Goal: Task Accomplishment & Management: Manage account settings

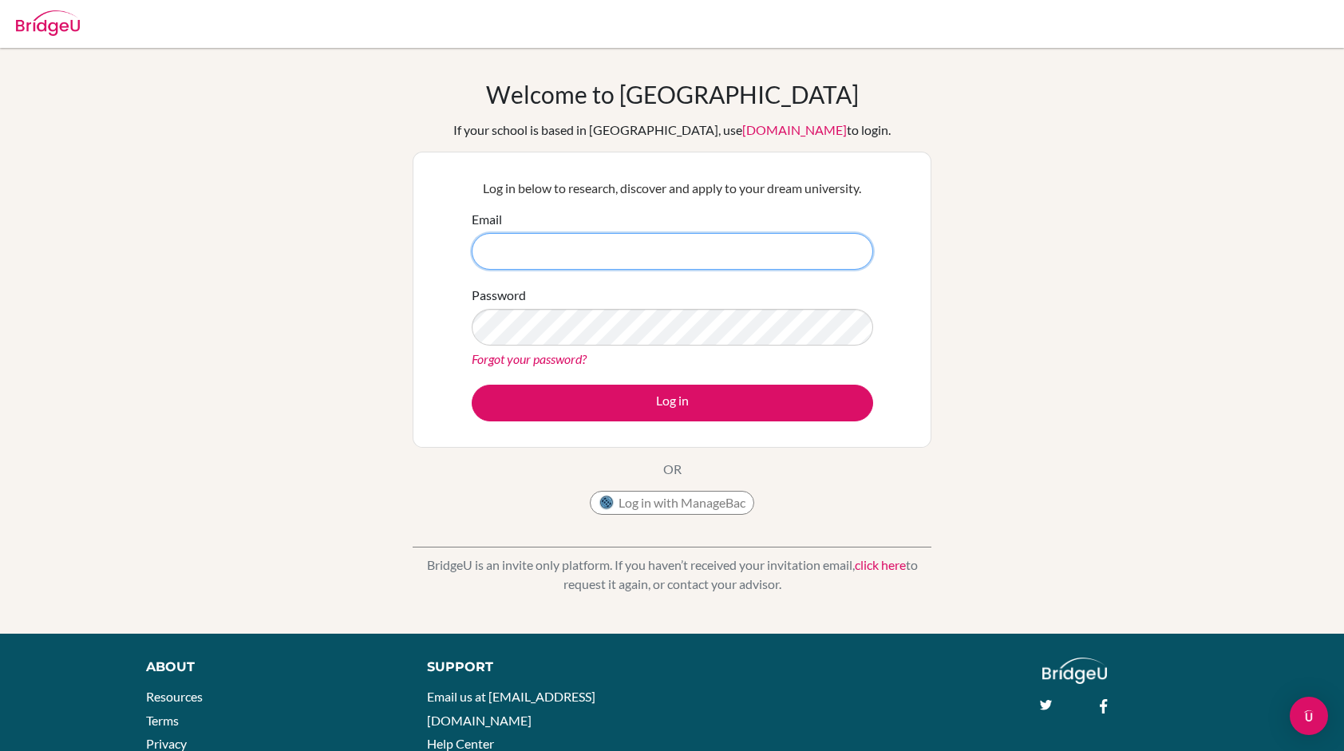
click at [759, 251] on input "Email" at bounding box center [672, 251] width 401 height 37
type input "g103185@"
click at [552, 358] on link "Forgot your password?" at bounding box center [529, 358] width 115 height 15
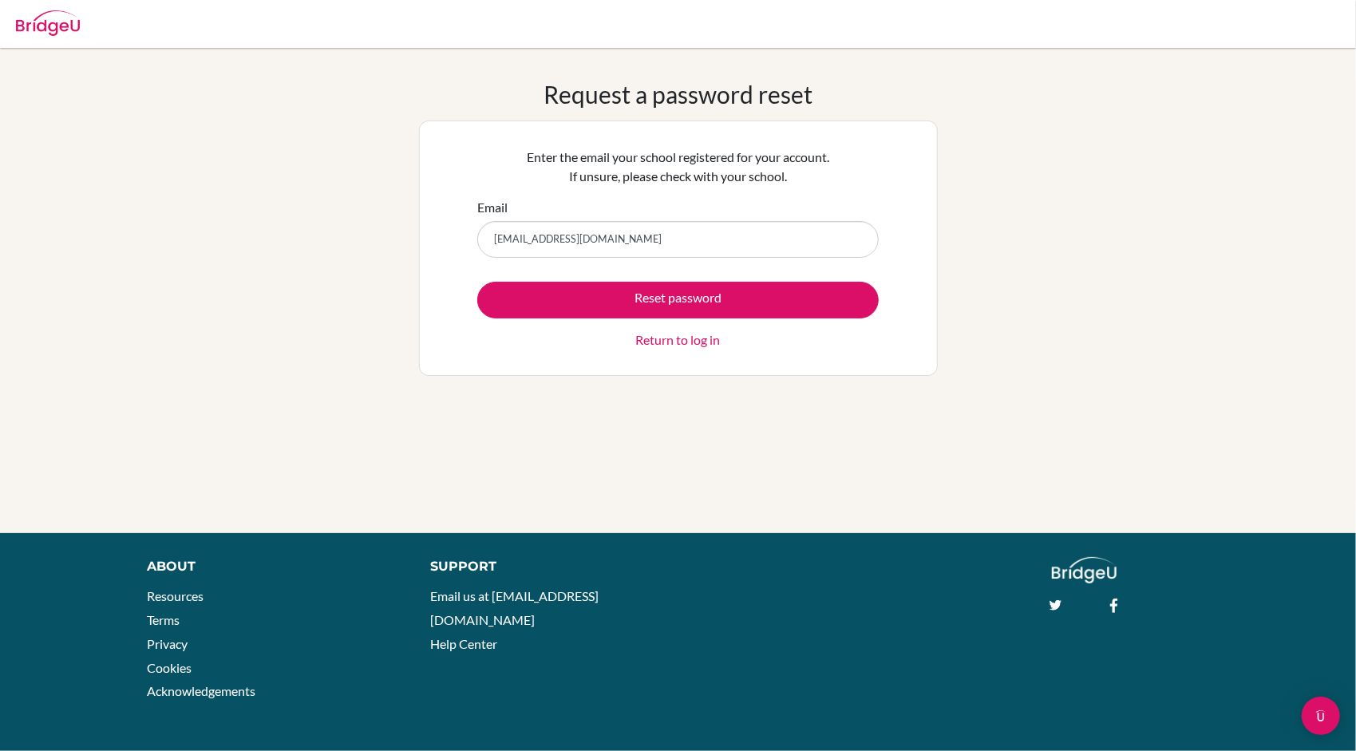
type input "g103185@asb.ac.th"
click at [477, 282] on button "Reset password" at bounding box center [677, 300] width 401 height 37
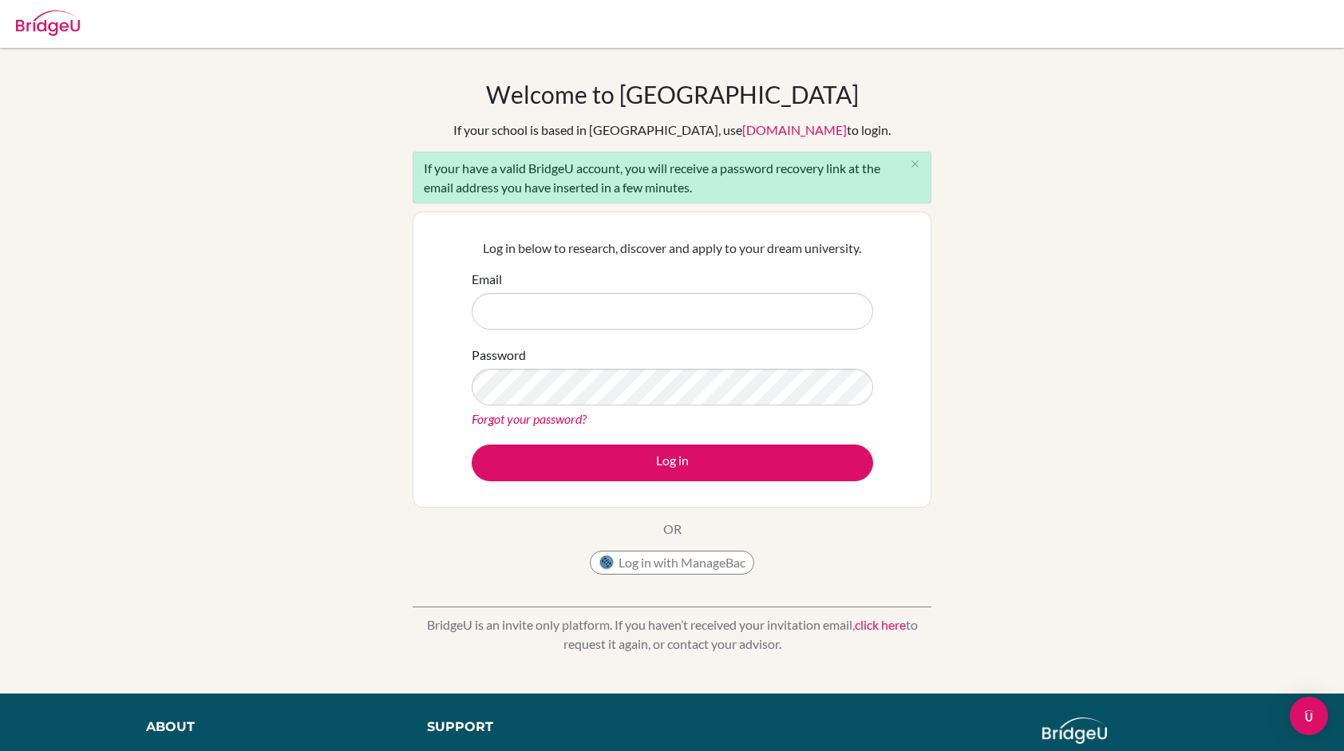
click at [556, 413] on link "Forgot your password?" at bounding box center [529, 418] width 115 height 15
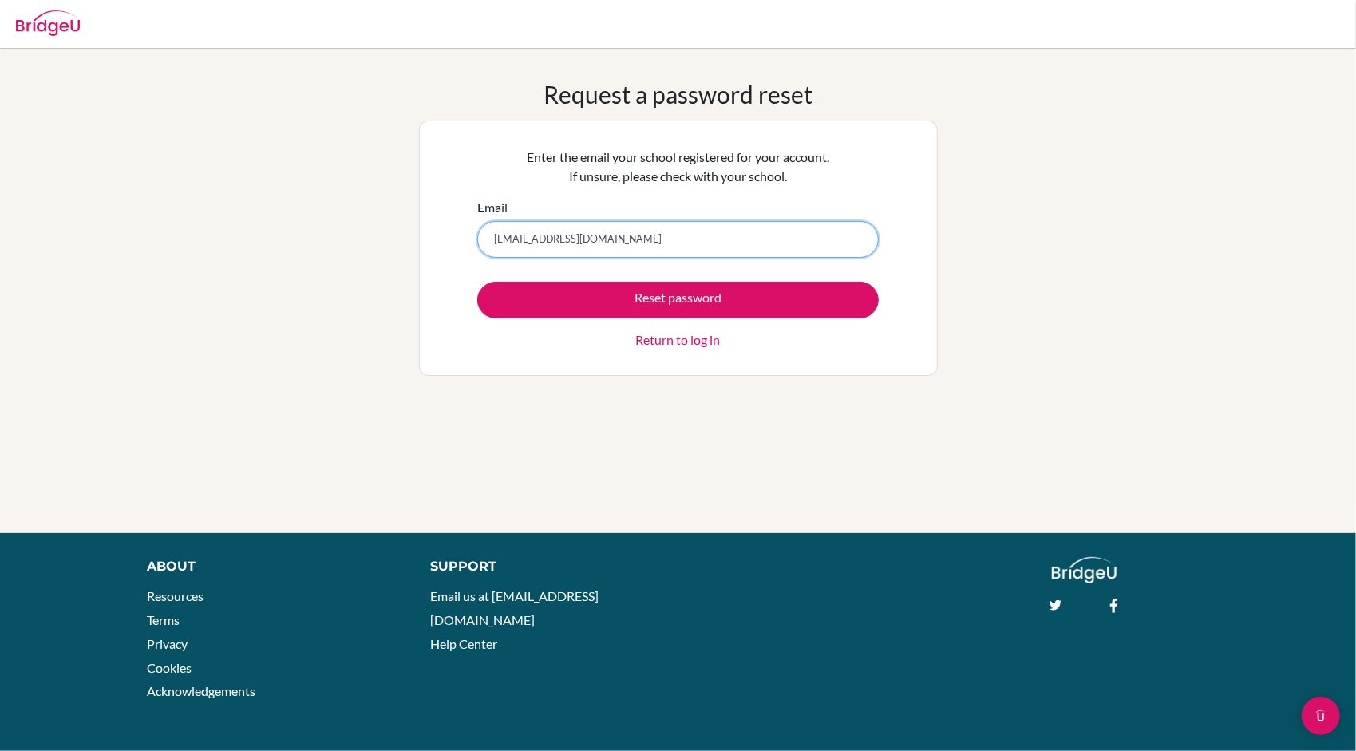
type input "g103185@asb.ac.th"
click at [477, 282] on button "Reset password" at bounding box center [677, 300] width 401 height 37
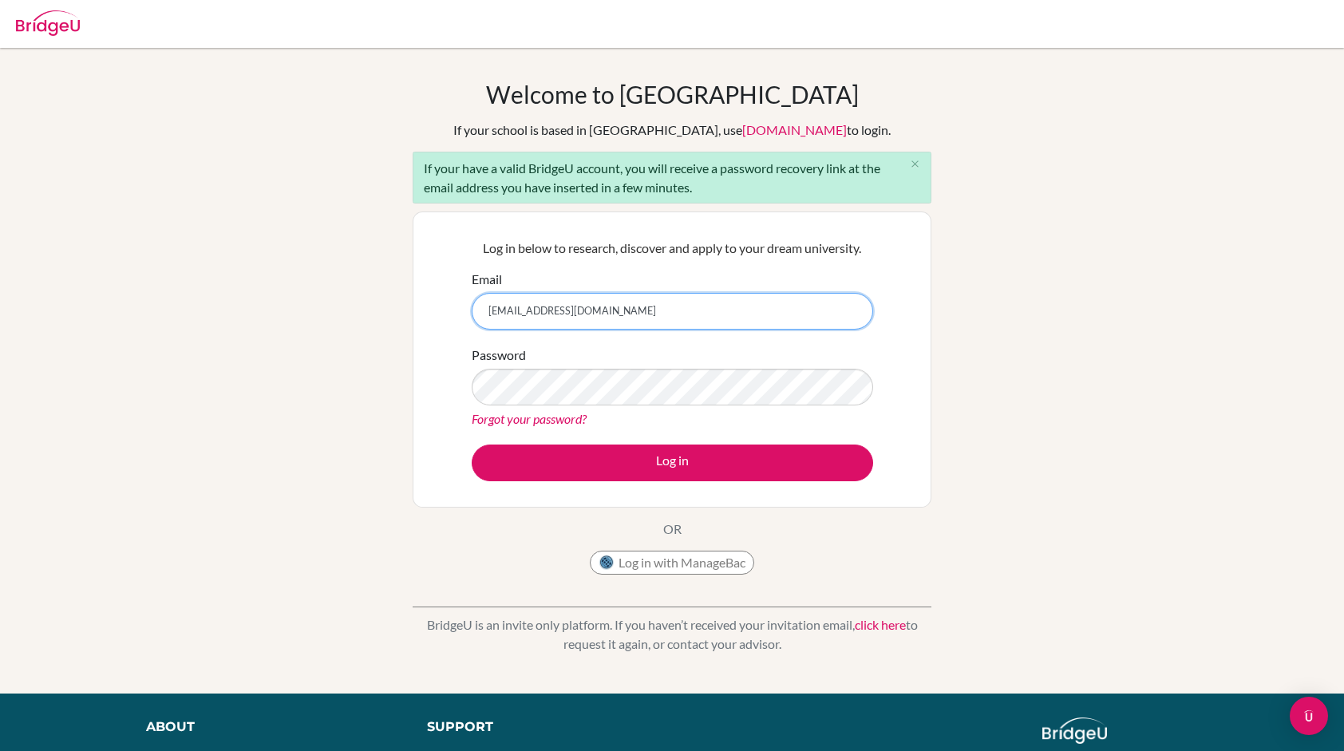
type input "[EMAIL_ADDRESS][DOMAIN_NAME]"
click at [652, 437] on form "Email g103185@asb.ac.th Password Forgot your password? Log in" at bounding box center [672, 376] width 401 height 212
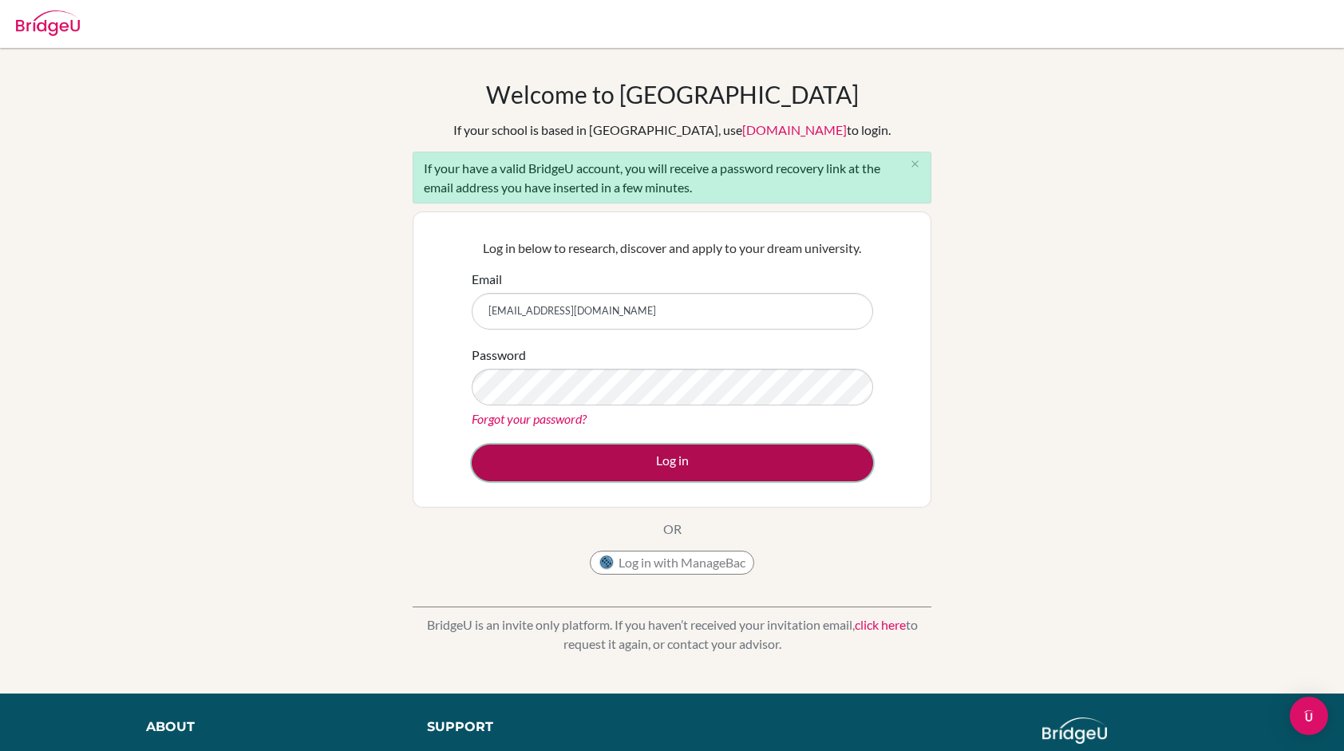
click at [657, 445] on button "Log in" at bounding box center [672, 463] width 401 height 37
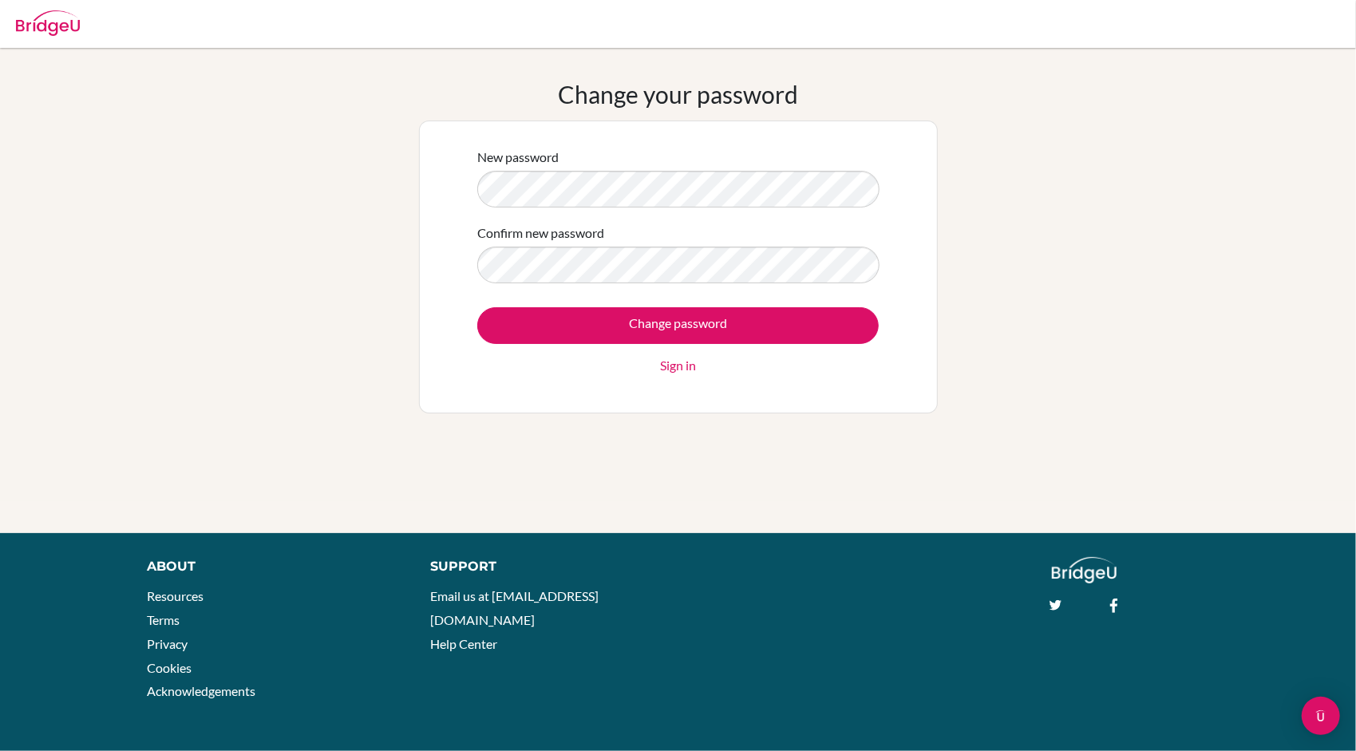
click at [615, 305] on form "New password Confirm new password Change password Sign in" at bounding box center [677, 261] width 401 height 227
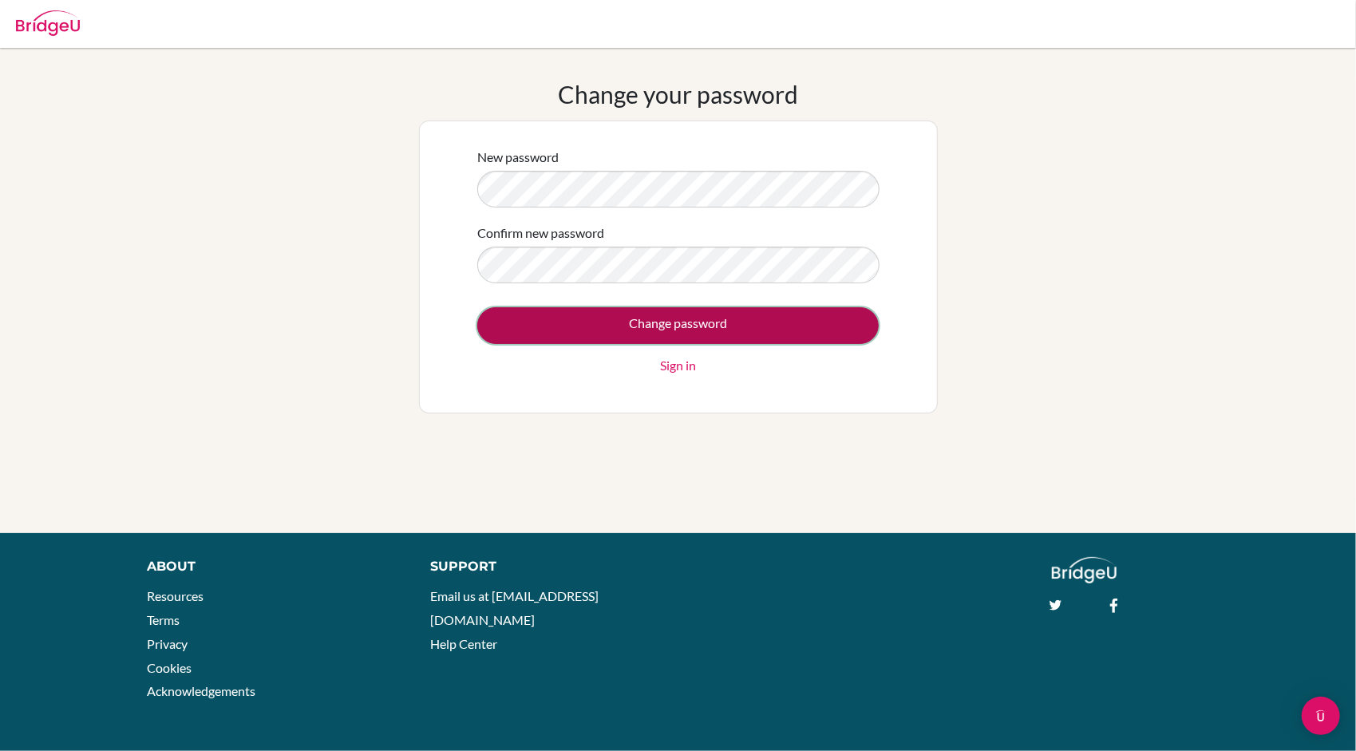
click at [616, 308] on input "Change password" at bounding box center [677, 325] width 401 height 37
